Goal: Information Seeking & Learning: Learn about a topic

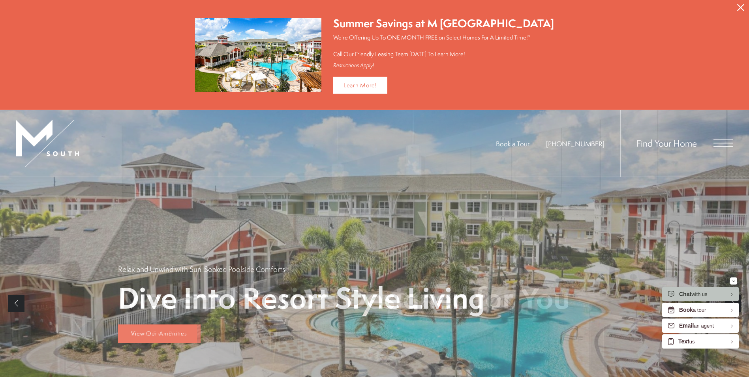
click at [742, 4] on icon "Close Alert" at bounding box center [741, 7] width 7 height 7
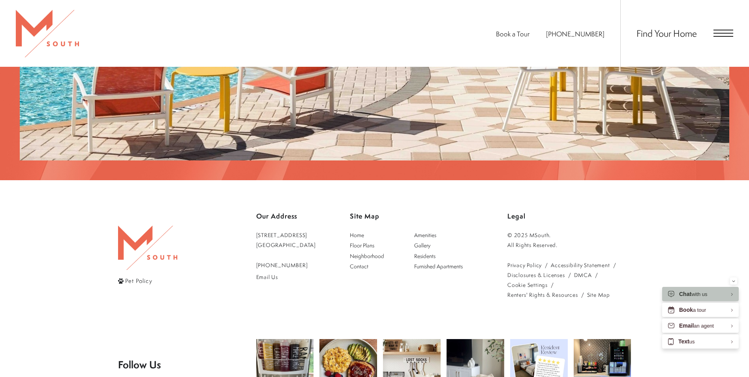
scroll to position [1541, 0]
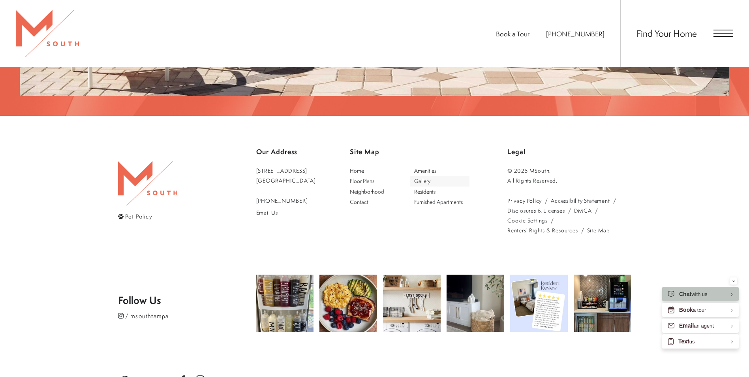
click at [431, 177] on span "Gallery" at bounding box center [422, 181] width 16 height 8
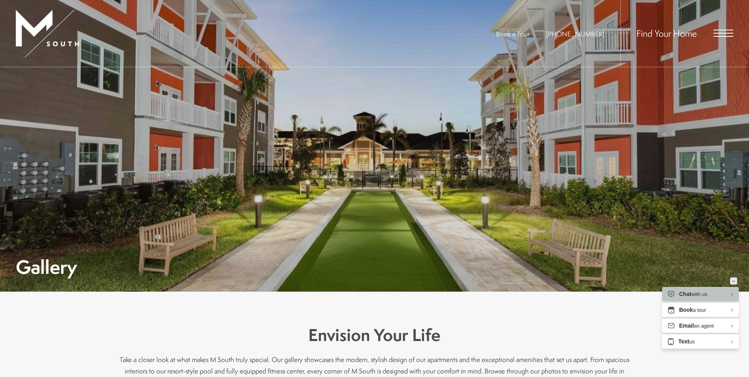
click at [732, 279] on button "Minimize" at bounding box center [733, 280] width 7 height 7
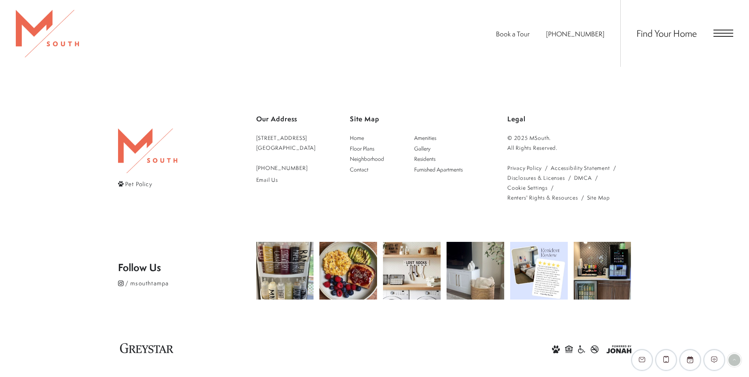
scroll to position [2041, 0]
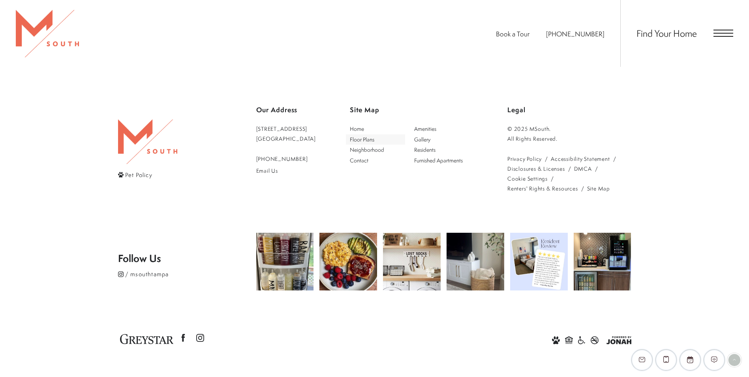
click at [375, 139] on span "Floor Plans" at bounding box center [362, 140] width 24 height 8
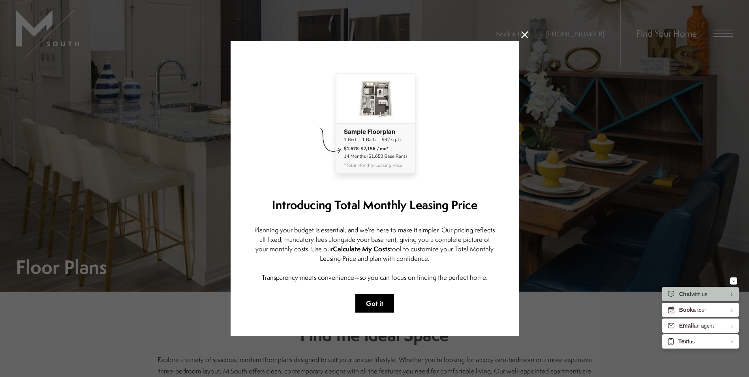
click at [384, 302] on button "Got it" at bounding box center [375, 303] width 39 height 19
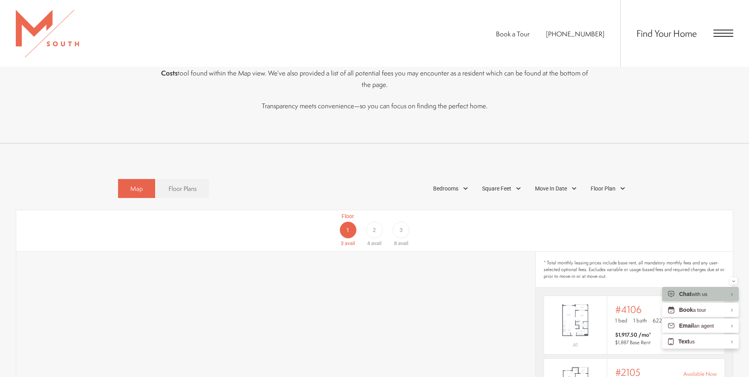
scroll to position [395, 0]
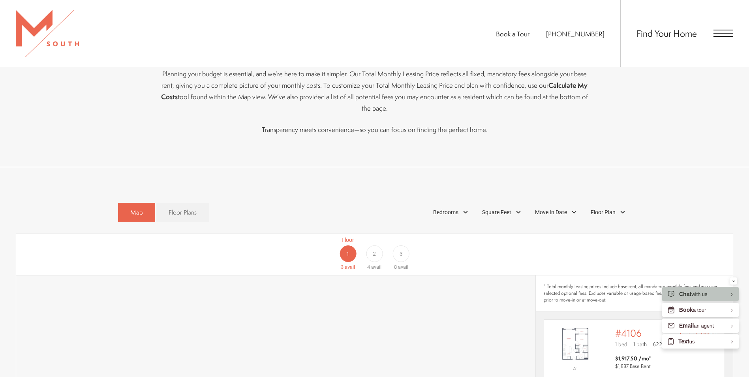
click at [373, 245] on div "2" at bounding box center [374, 253] width 17 height 17
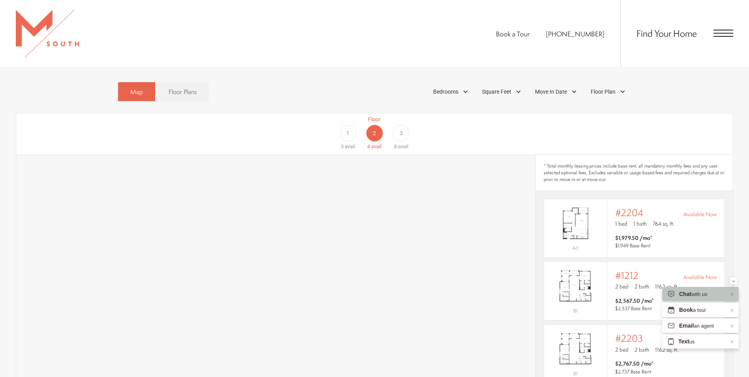
scroll to position [514, 0]
click at [405, 127] on div "3" at bounding box center [401, 135] width 17 height 17
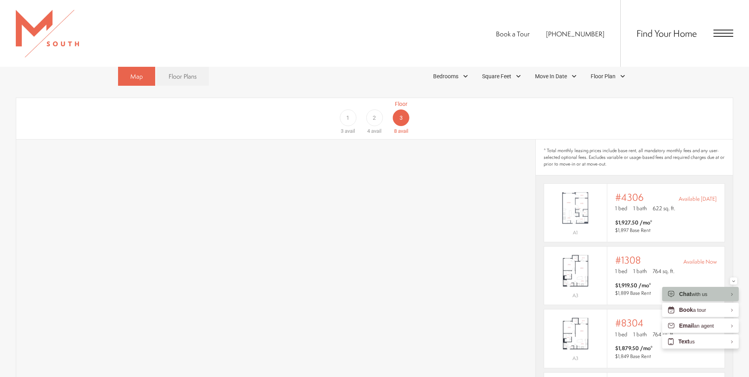
scroll to position [459, 0]
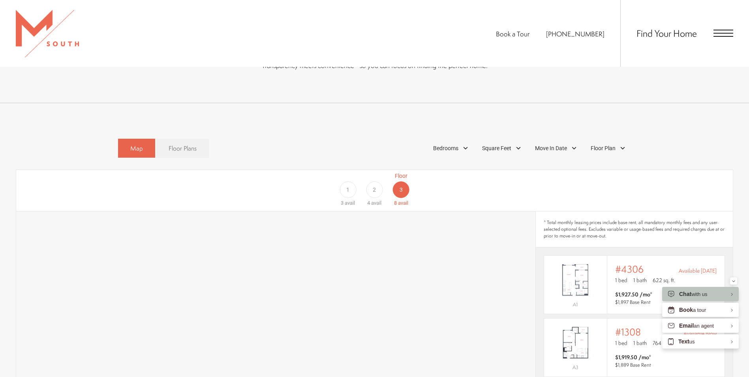
click at [191, 144] on span "Floor Plans" at bounding box center [183, 148] width 28 height 9
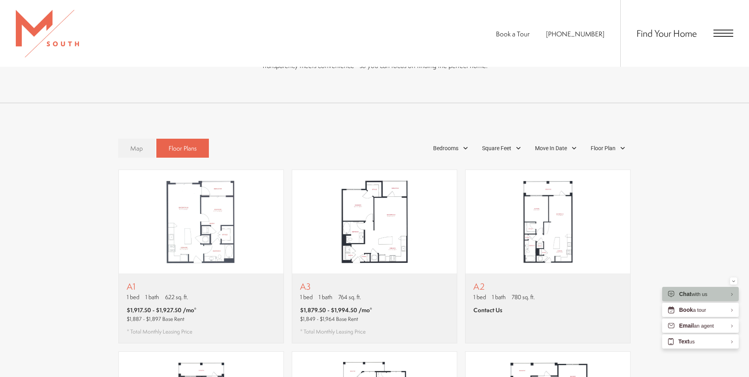
click at [144, 140] on link "Map" at bounding box center [136, 148] width 37 height 19
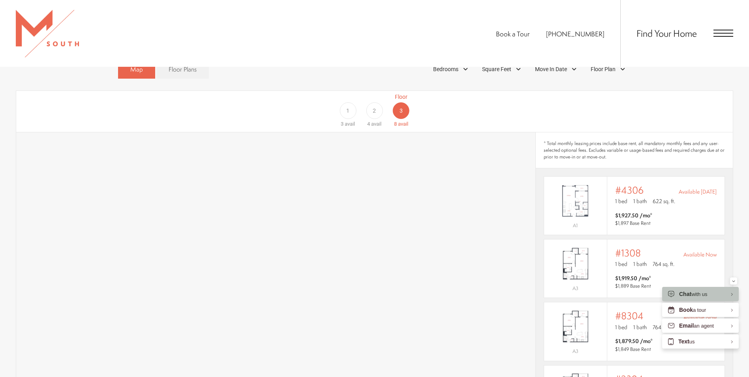
scroll to position [659, 0]
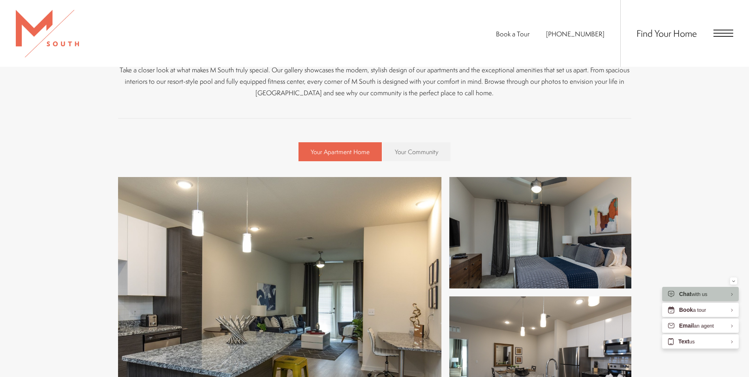
scroll to position [277, 0]
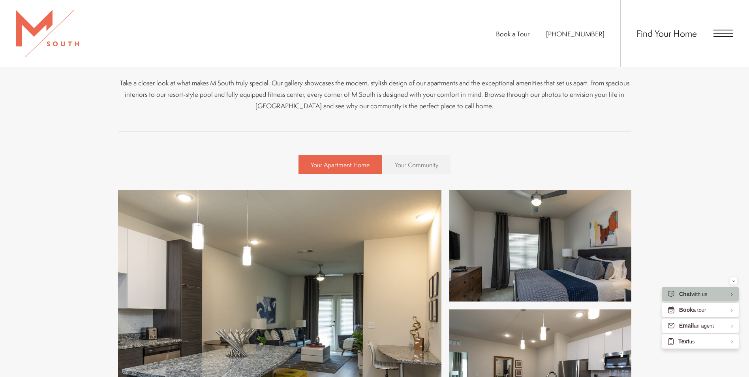
click at [416, 164] on span "Your Community" at bounding box center [416, 164] width 43 height 9
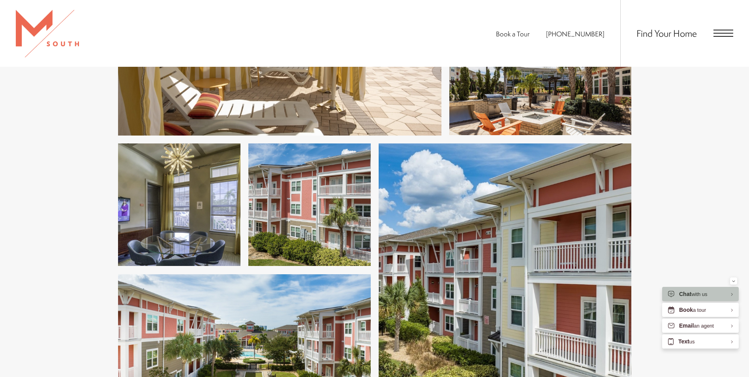
scroll to position [632, 0]
